Goal: Find contact information: Find contact information

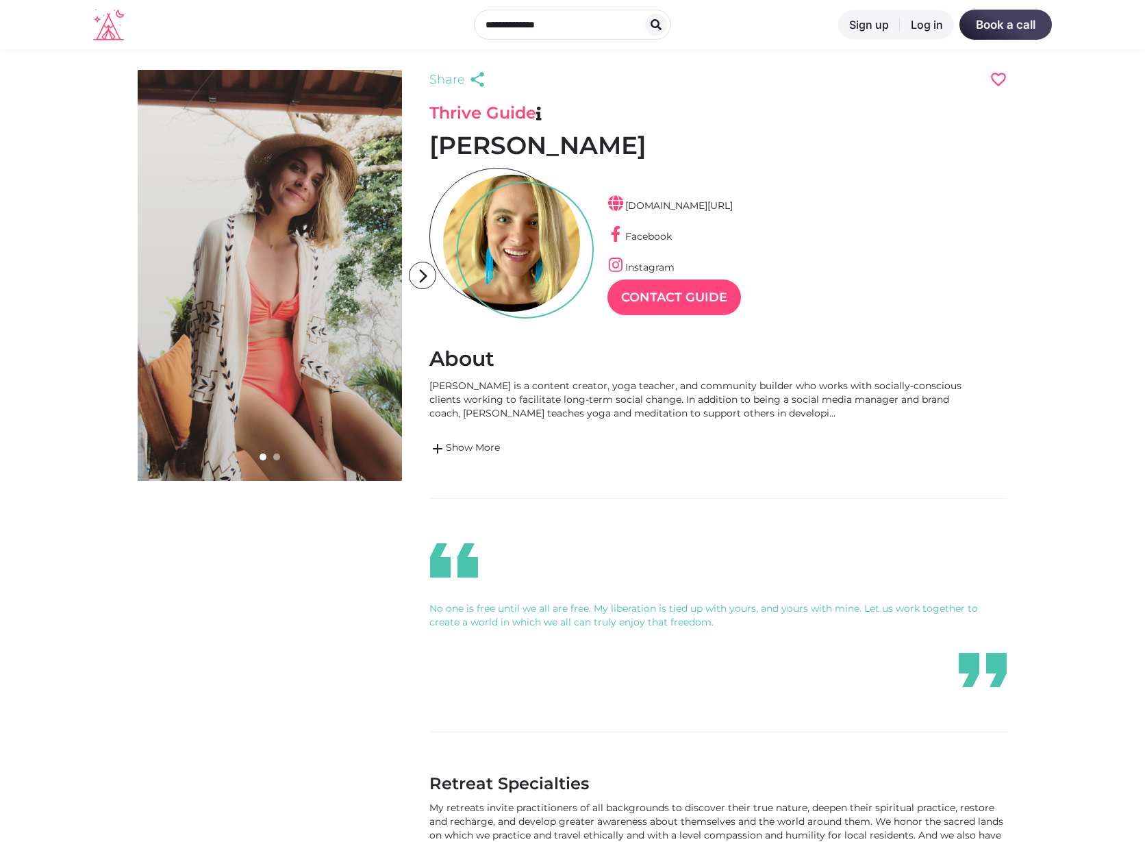
scroll to position [33, 60]
click at [488, 444] on link "add Show More" at bounding box center [696, 448] width 534 height 16
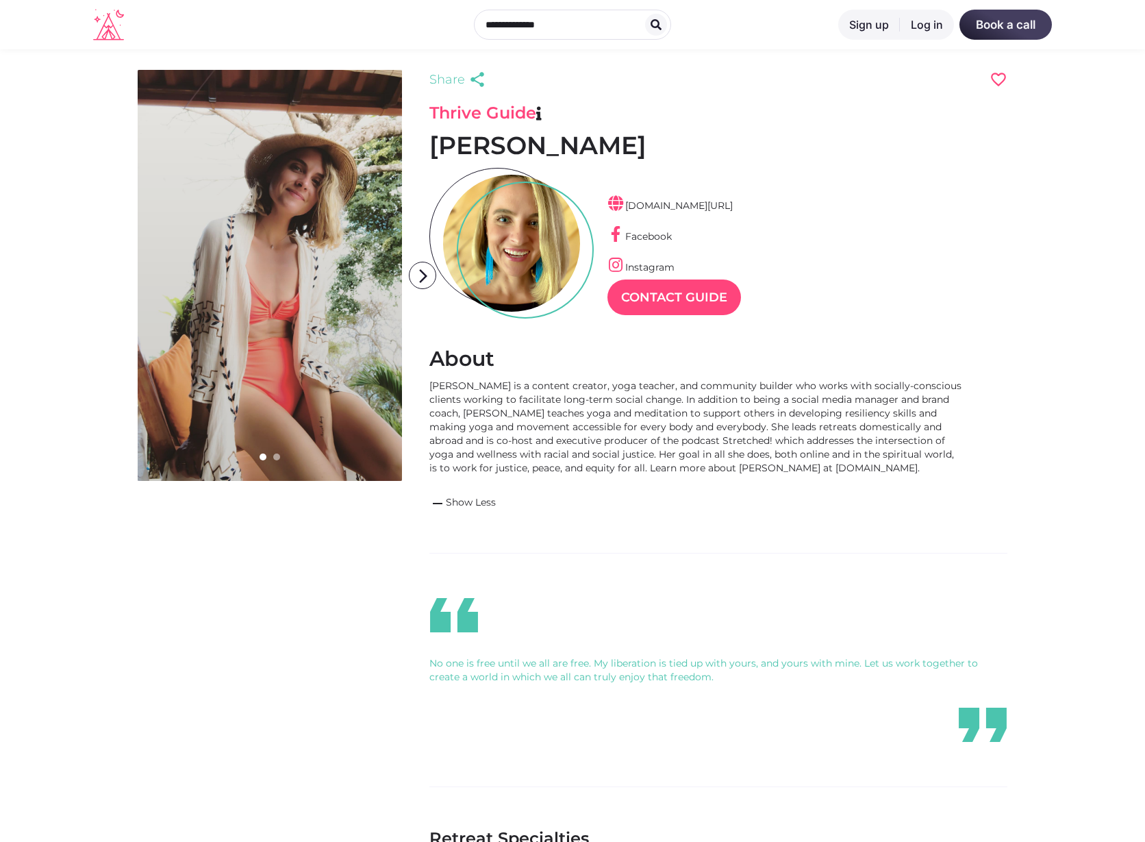
click at [751, 384] on div "Liz Getman is a content creator, yoga teacher, and community builder who works …" at bounding box center [696, 427] width 534 height 96
click at [742, 412] on div "Liz Getman is a content creator, yoga teacher, and community builder who works …" at bounding box center [696, 427] width 534 height 96
click at [668, 427] on div "Liz Getman is a content creator, yoga teacher, and community builder who works …" at bounding box center [696, 427] width 534 height 96
click at [416, 271] on icon "arrow_forward_ios" at bounding box center [423, 275] width 27 height 27
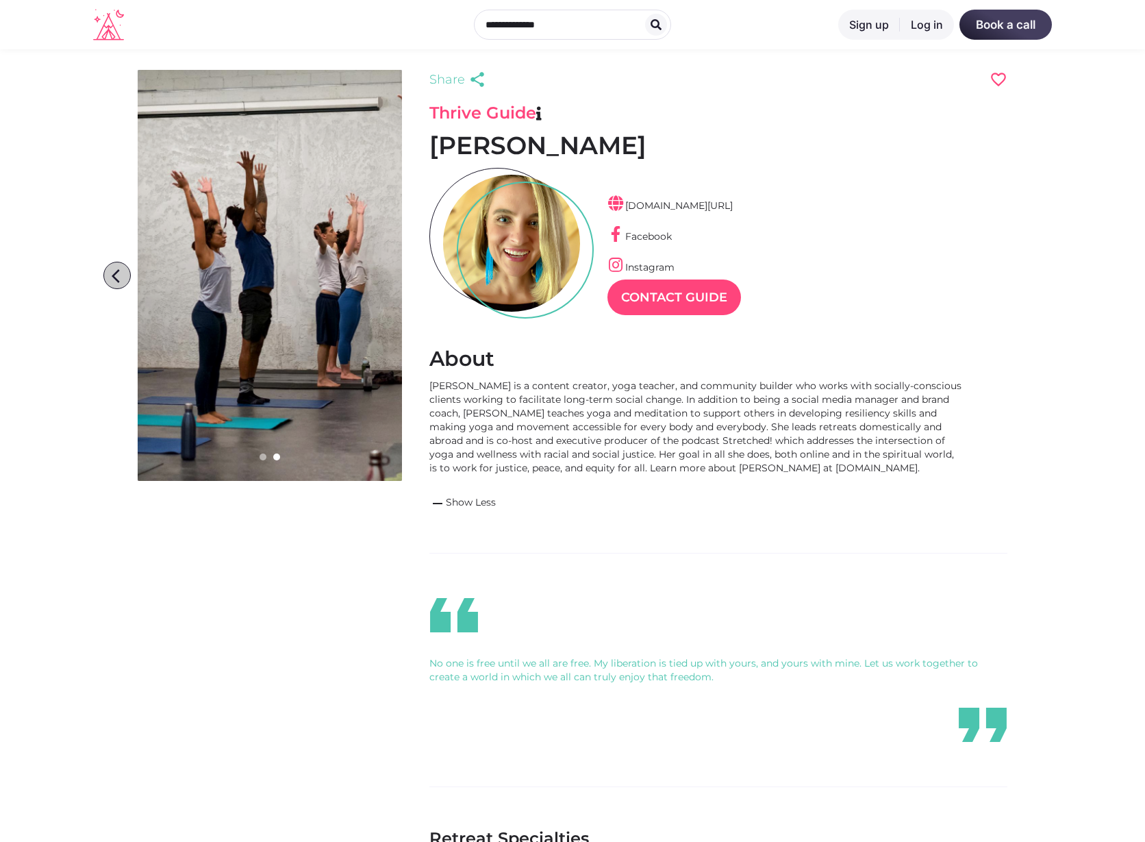
click at [121, 269] on icon "arrow_back_ios" at bounding box center [119, 275] width 27 height 27
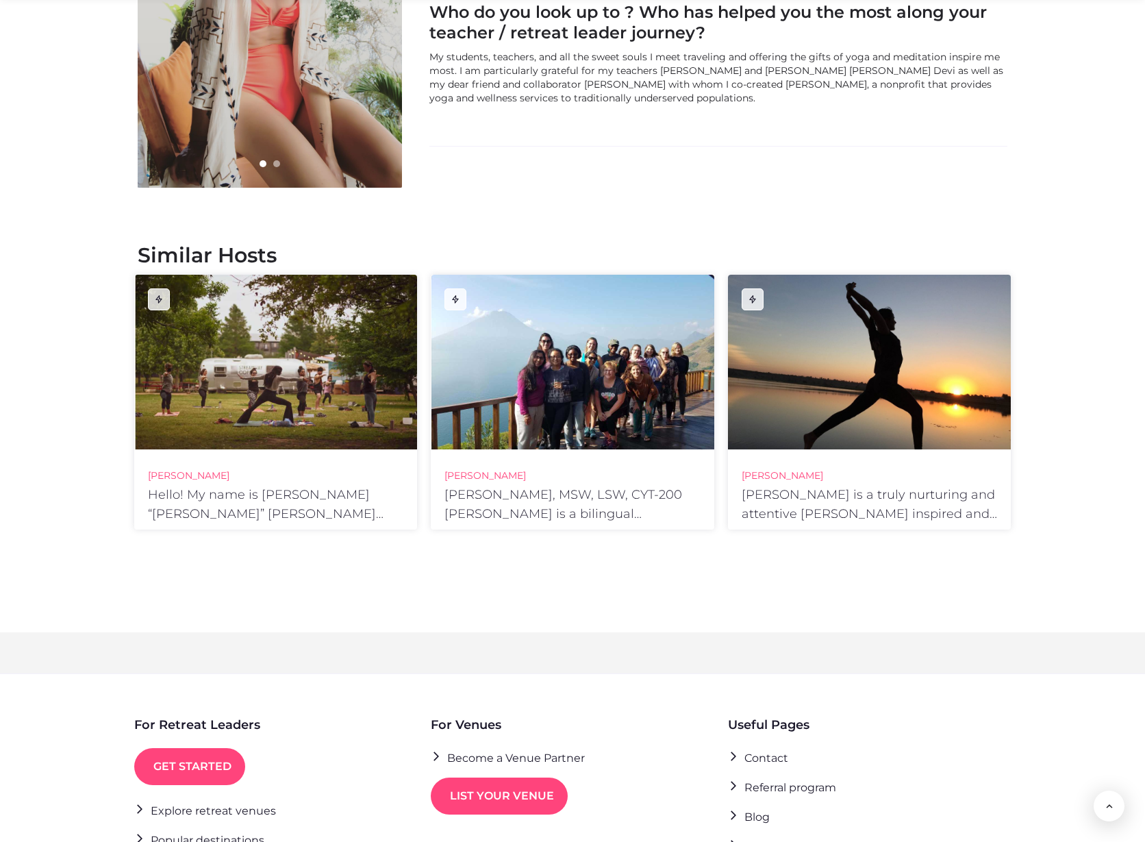
scroll to position [1903, 0]
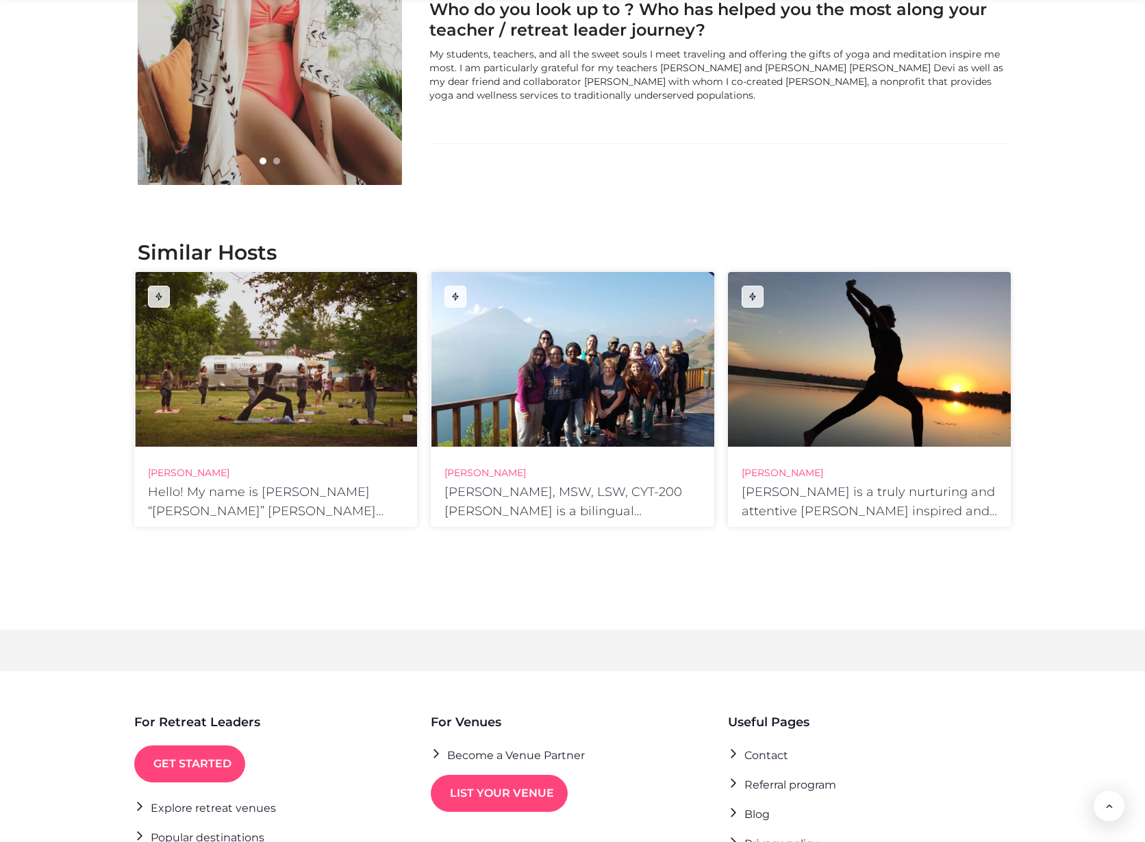
click at [620, 410] on div at bounding box center [573, 359] width 283 height 175
click at [851, 412] on div at bounding box center [869, 359] width 283 height 175
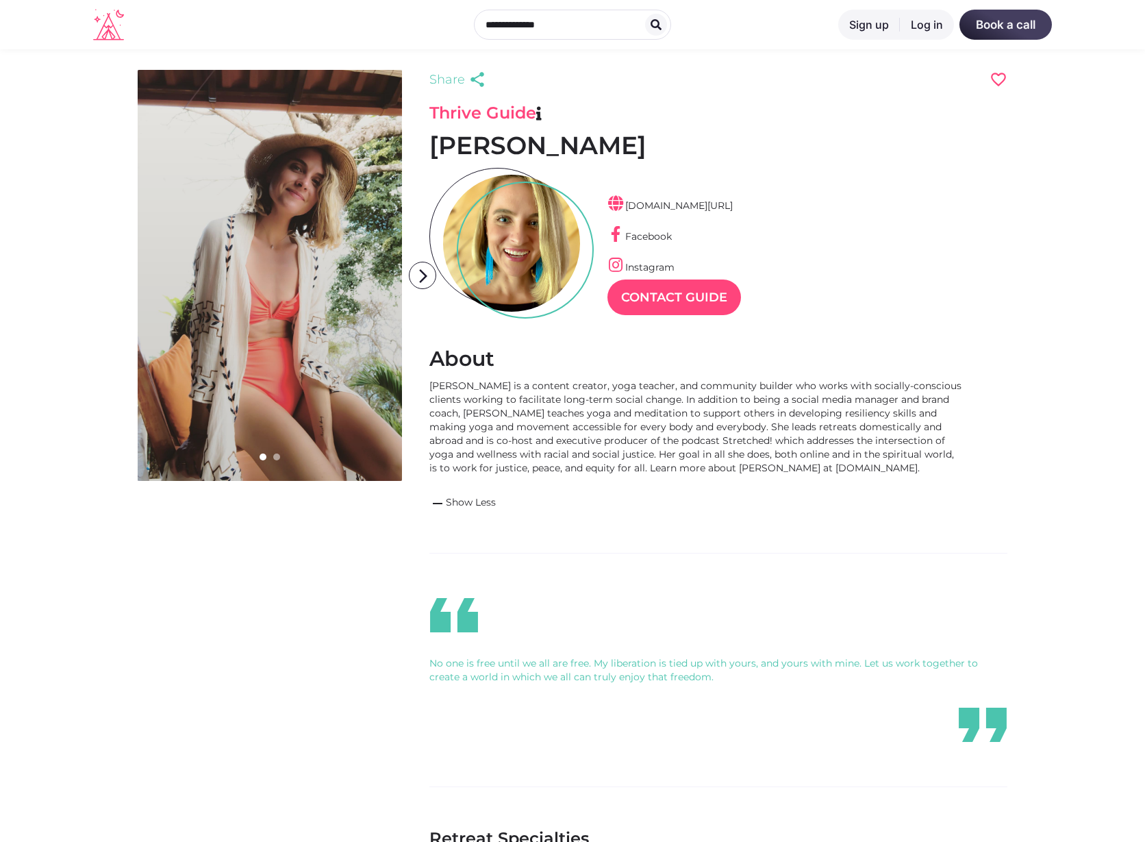
scroll to position [0, 0]
click at [647, 206] on link "lizgetman.com/" at bounding box center [670, 205] width 125 height 12
click at [652, 264] on link "Instagram" at bounding box center [641, 267] width 67 height 12
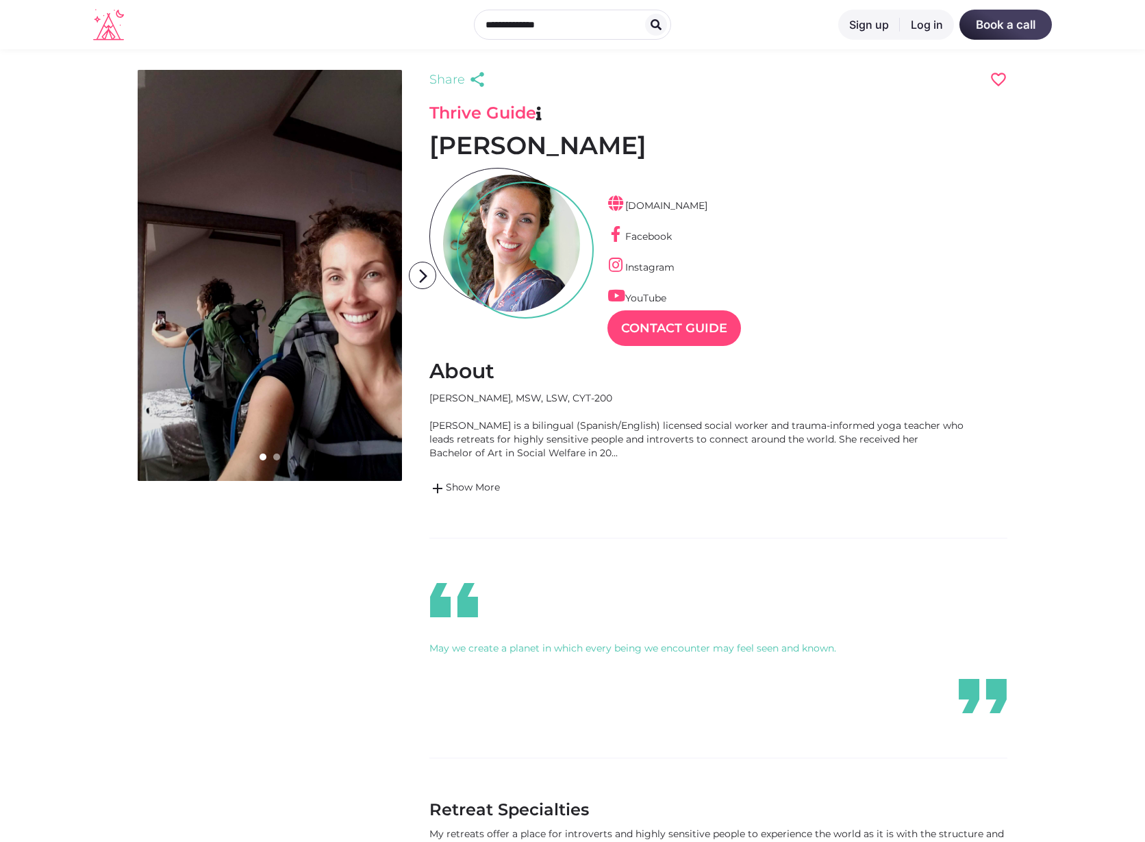
scroll to position [33, 60]
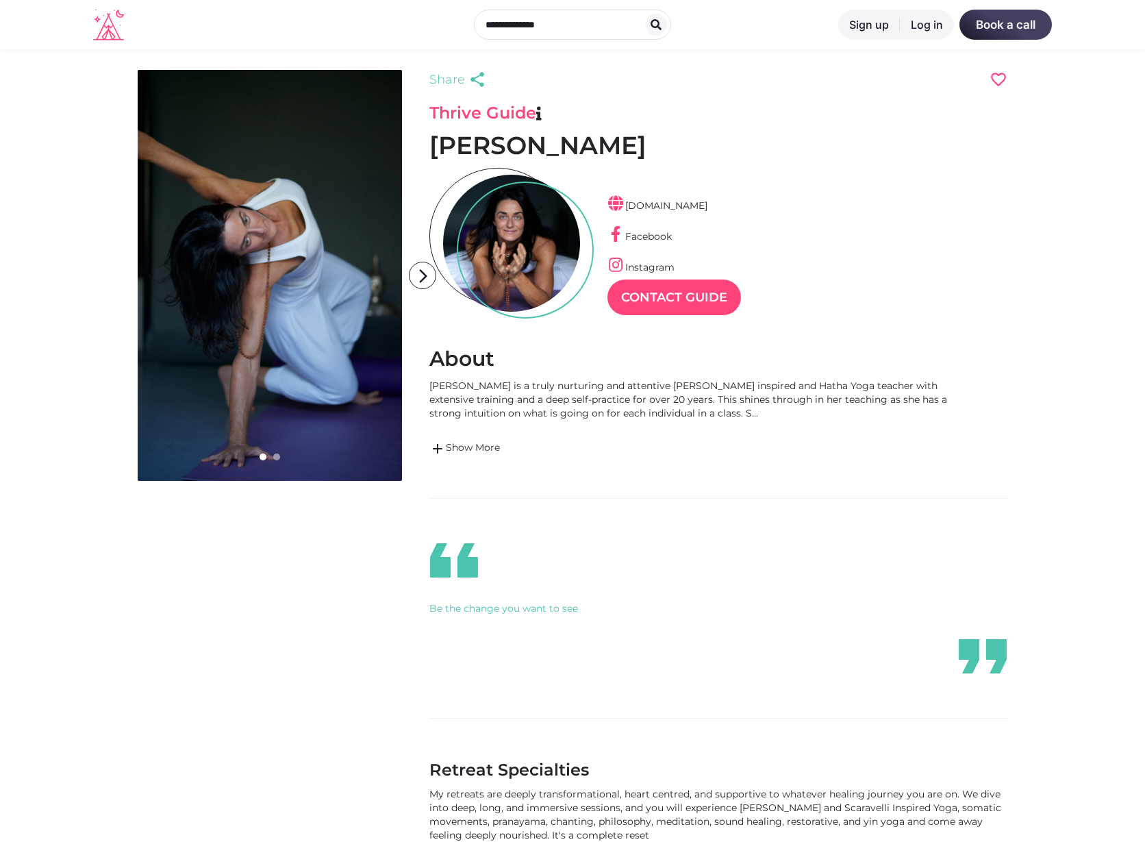
scroll to position [1, 0]
